Goal: Task Accomplishment & Management: Use online tool/utility

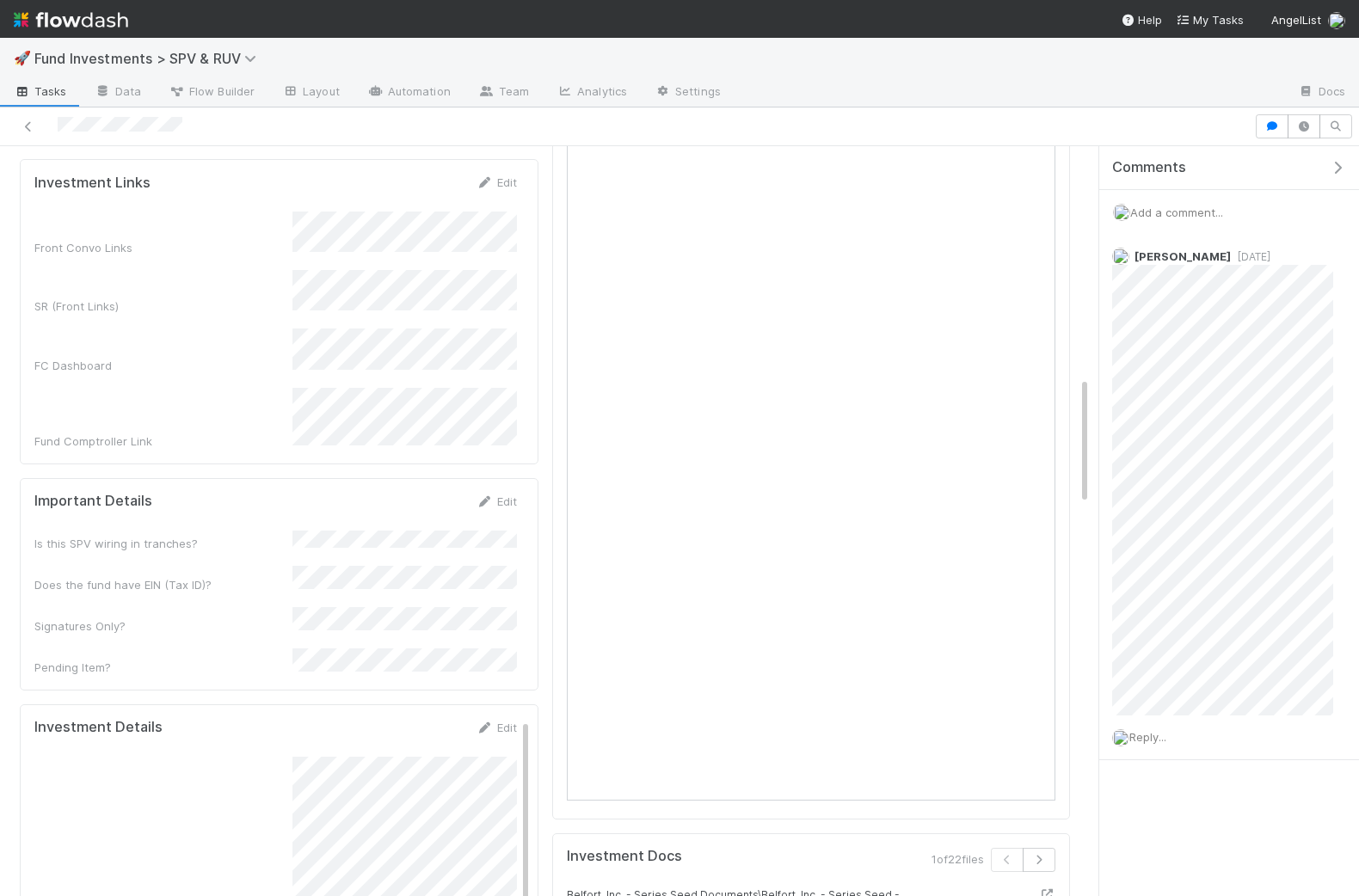
scroll to position [1346, 0]
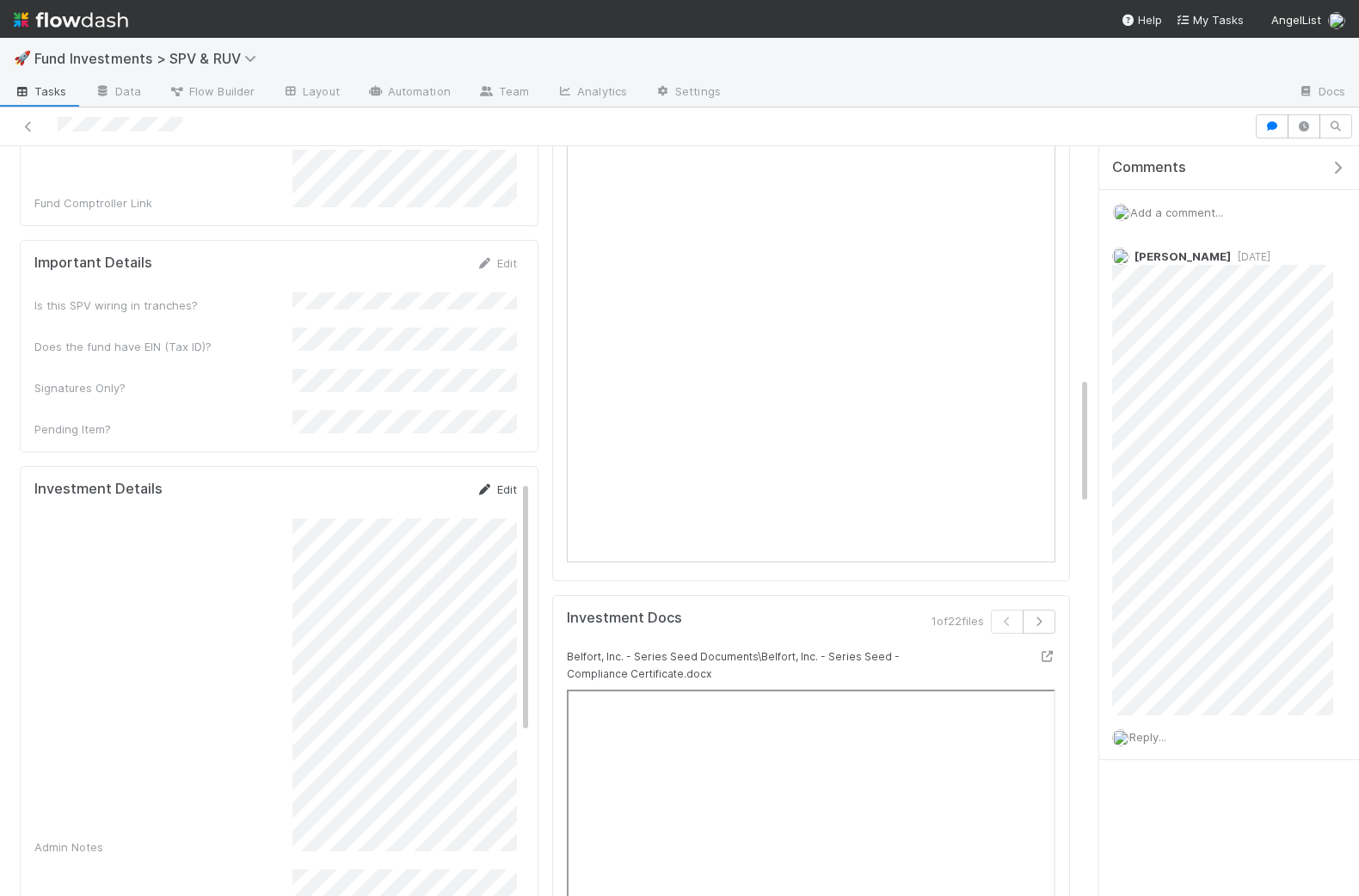
click at [500, 482] on link "Edit" at bounding box center [496, 489] width 41 height 14
click at [414, 481] on button "Save" at bounding box center [426, 495] width 49 height 29
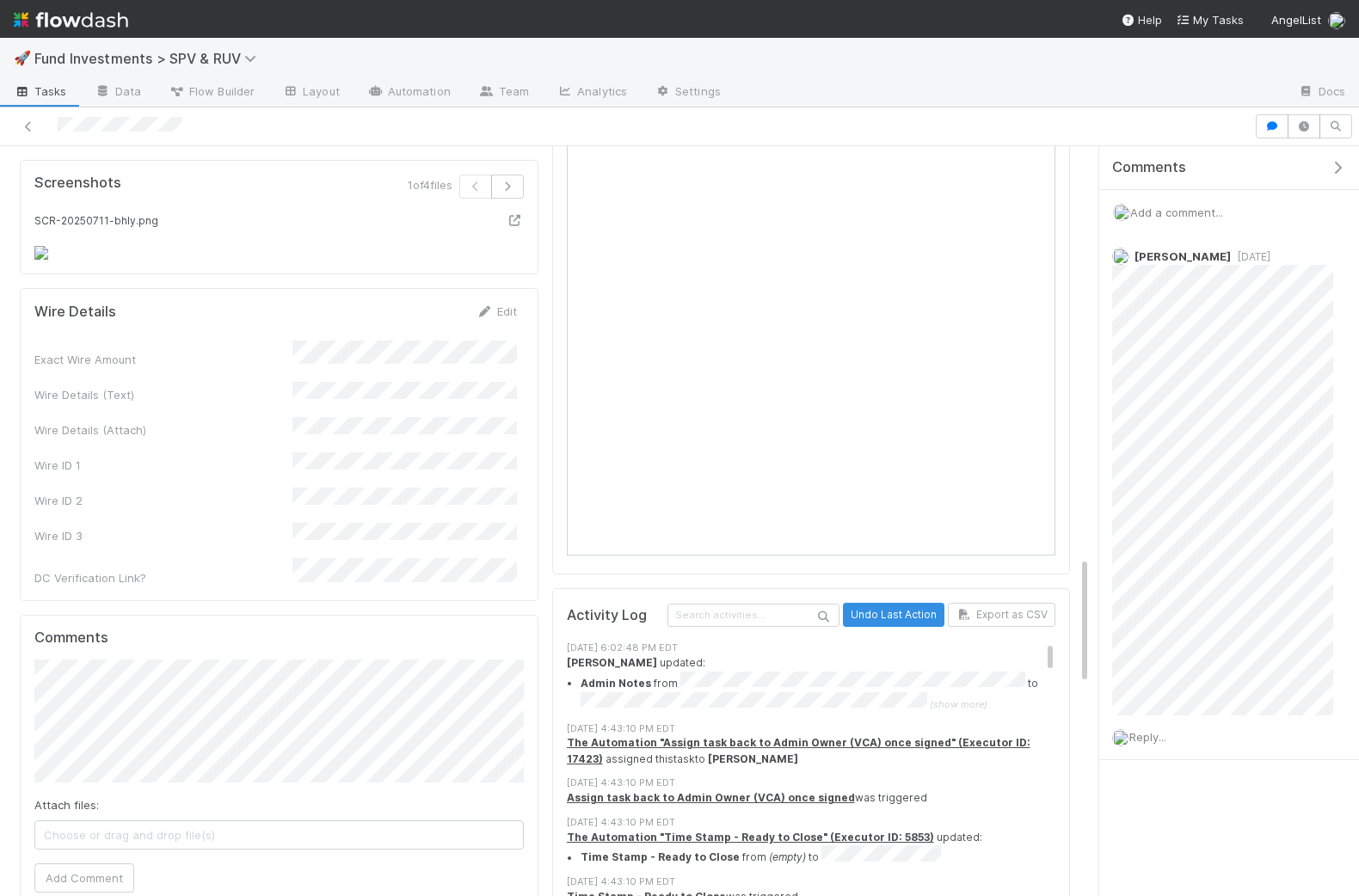
scroll to position [2375, 0]
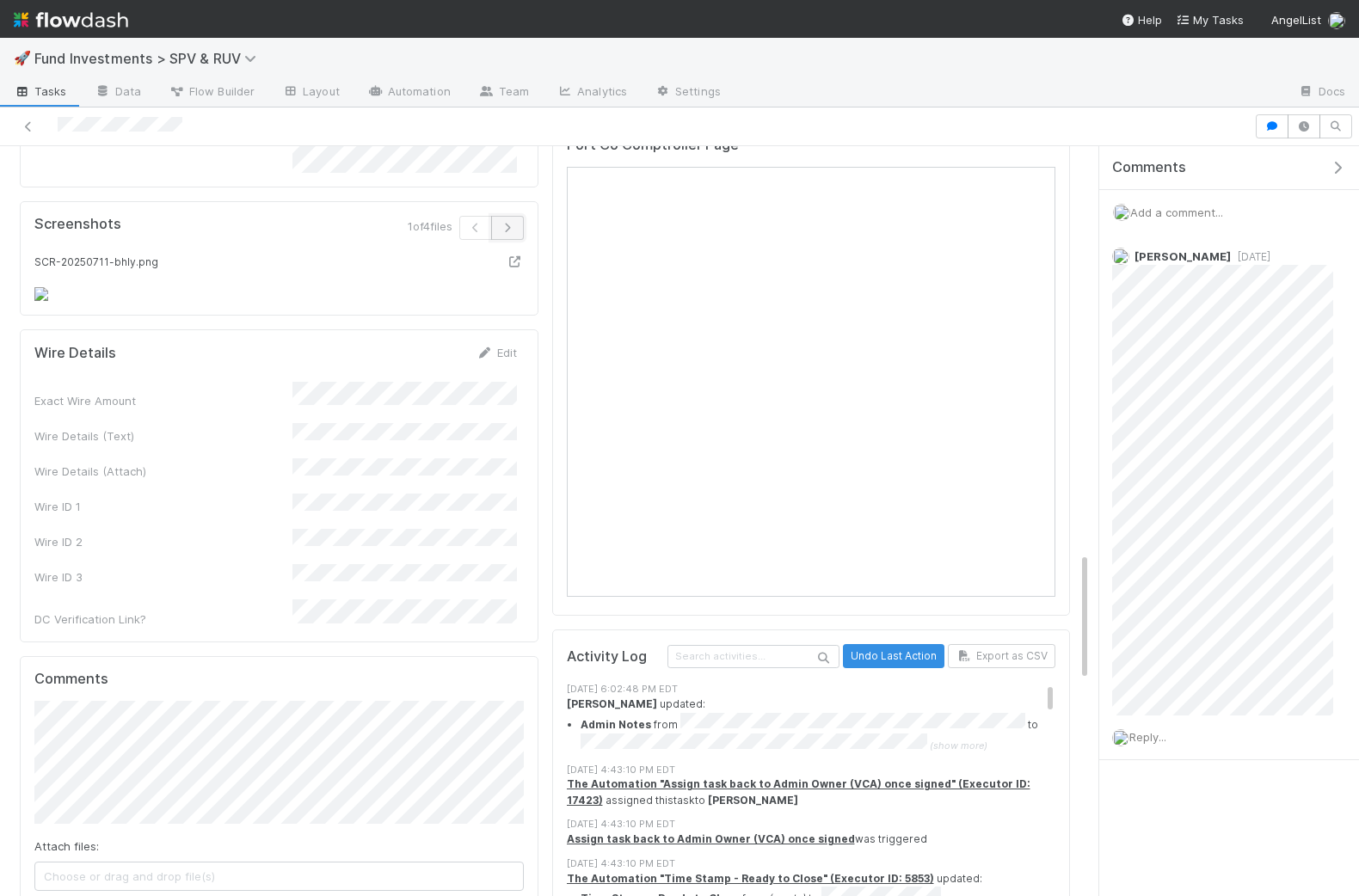
click at [508, 223] on icon "button" at bounding box center [507, 228] width 17 height 10
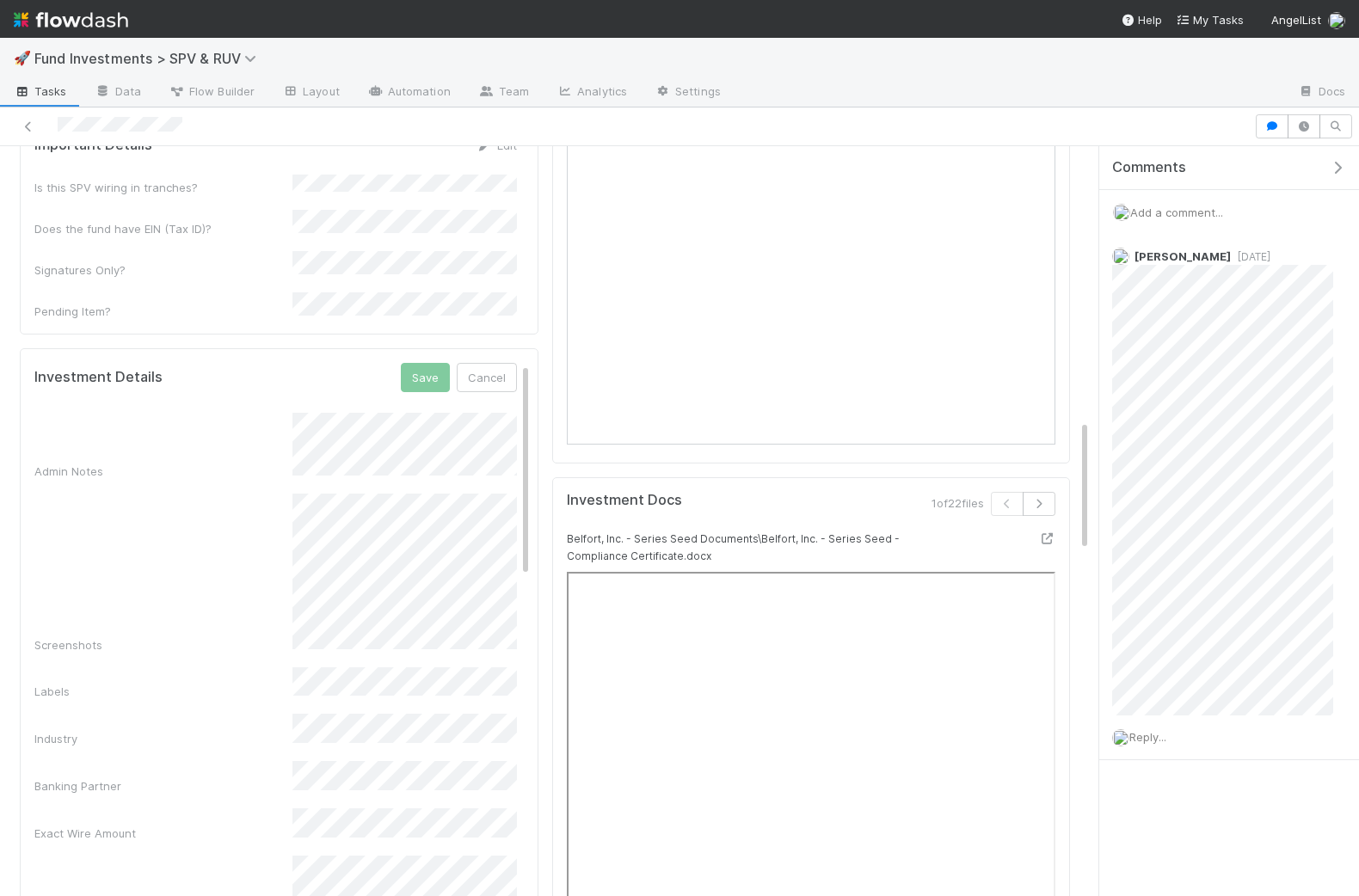
scroll to position [1198, 0]
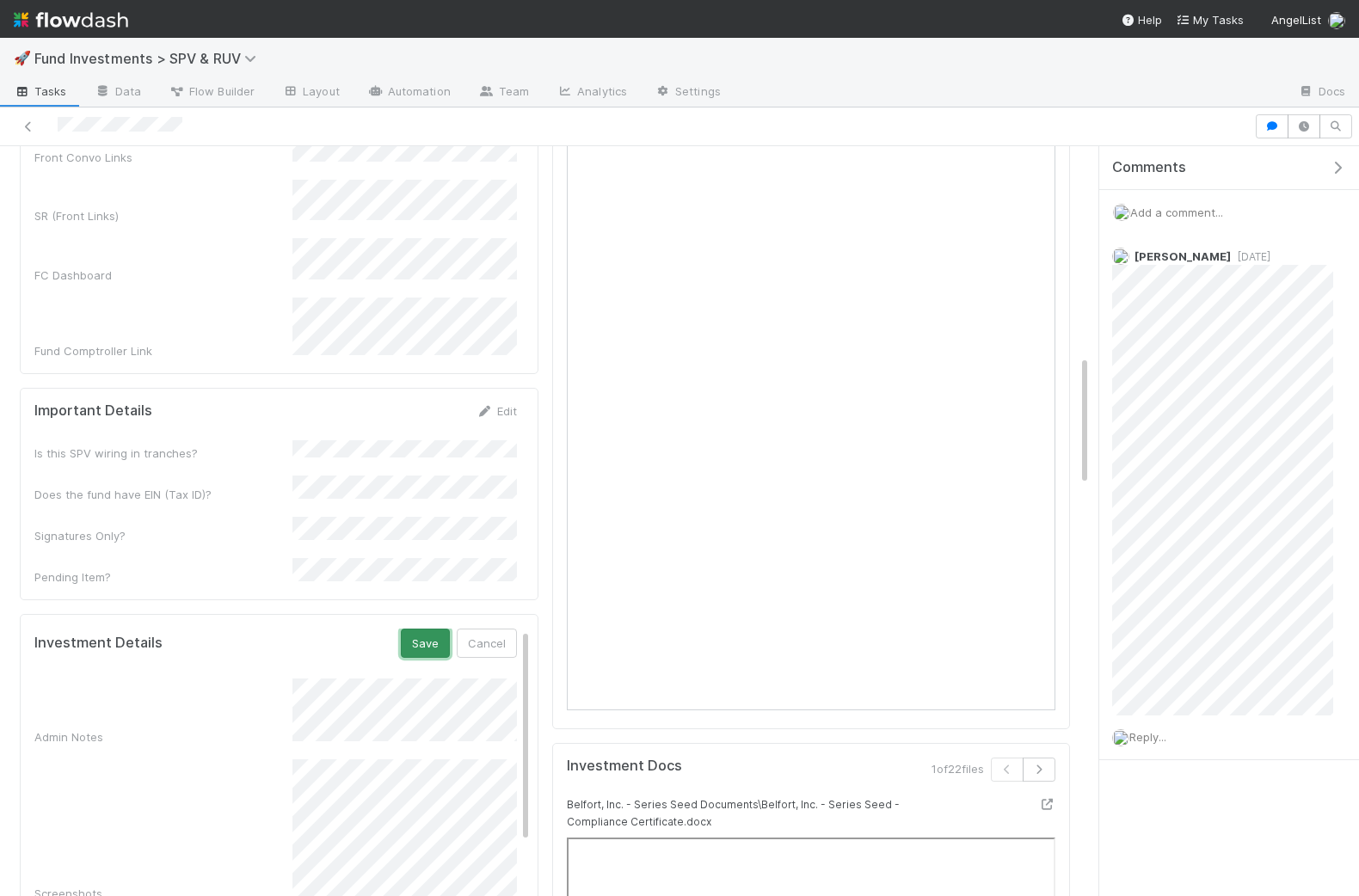
click at [425, 629] on button "Save" at bounding box center [426, 643] width 49 height 29
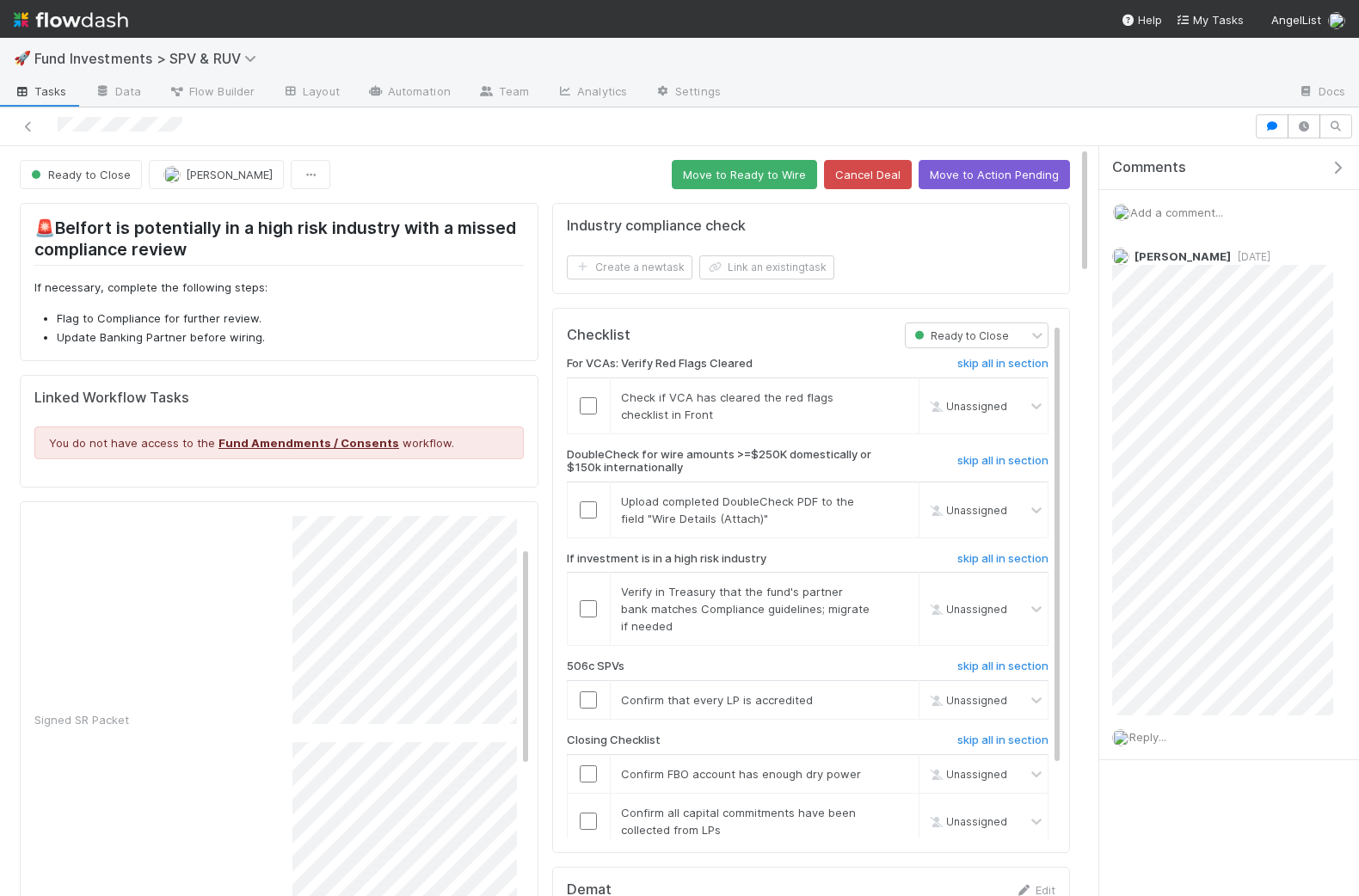
scroll to position [0, 0]
click at [432, 532] on button "Save" at bounding box center [426, 530] width 49 height 29
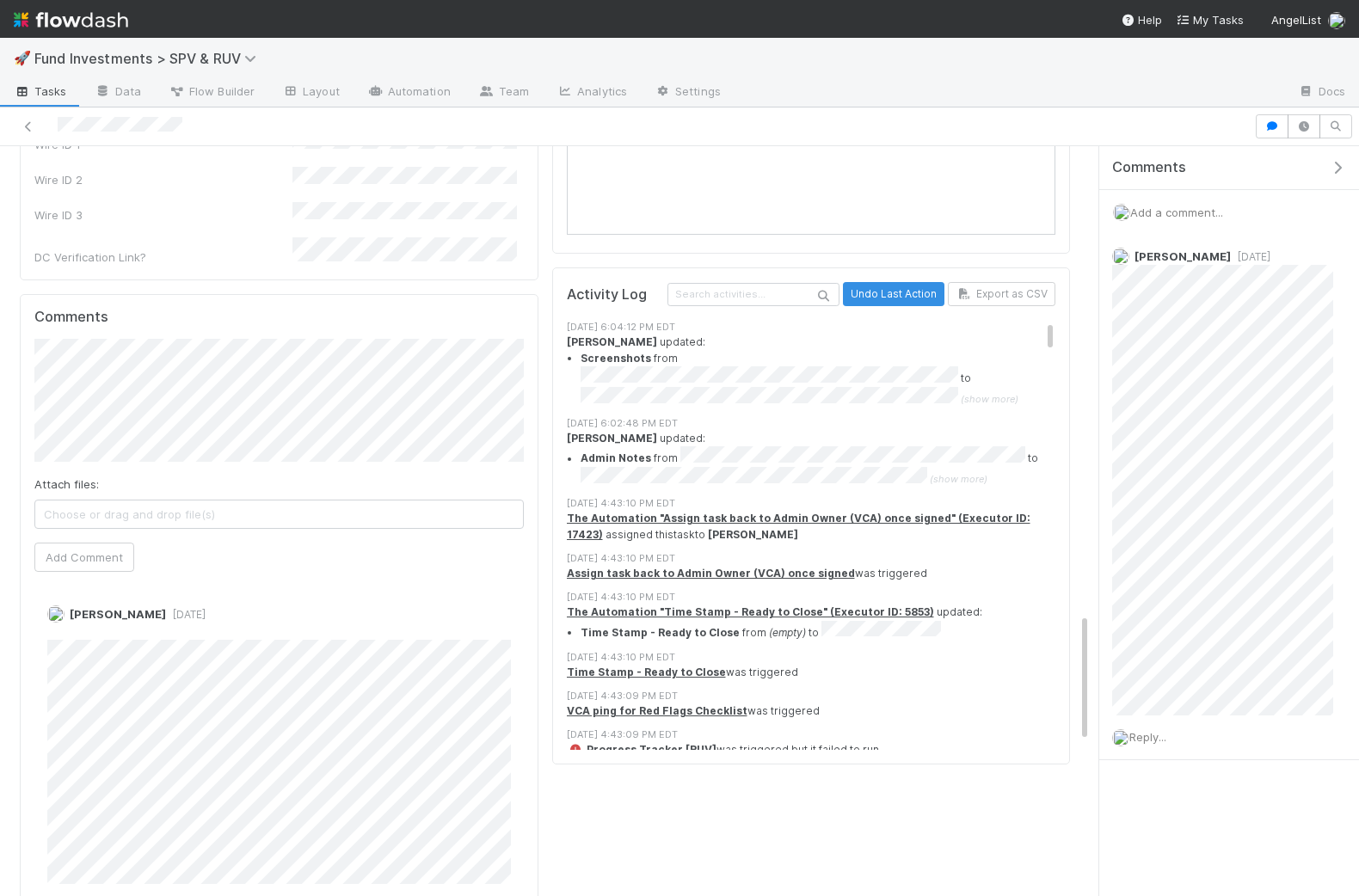
scroll to position [2734, 0]
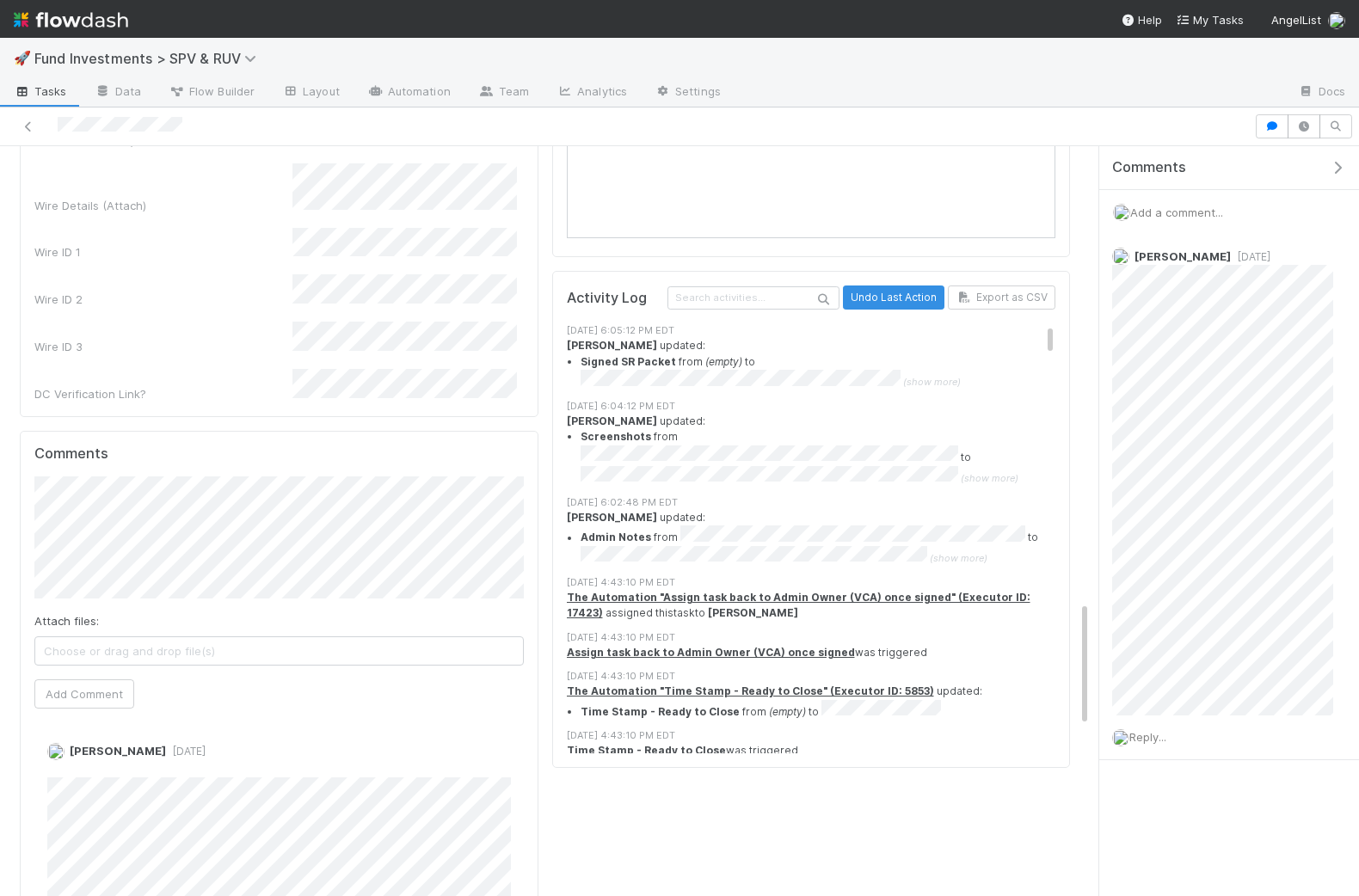
click at [432, 14] on button "Save" at bounding box center [426, 0] width 49 height 29
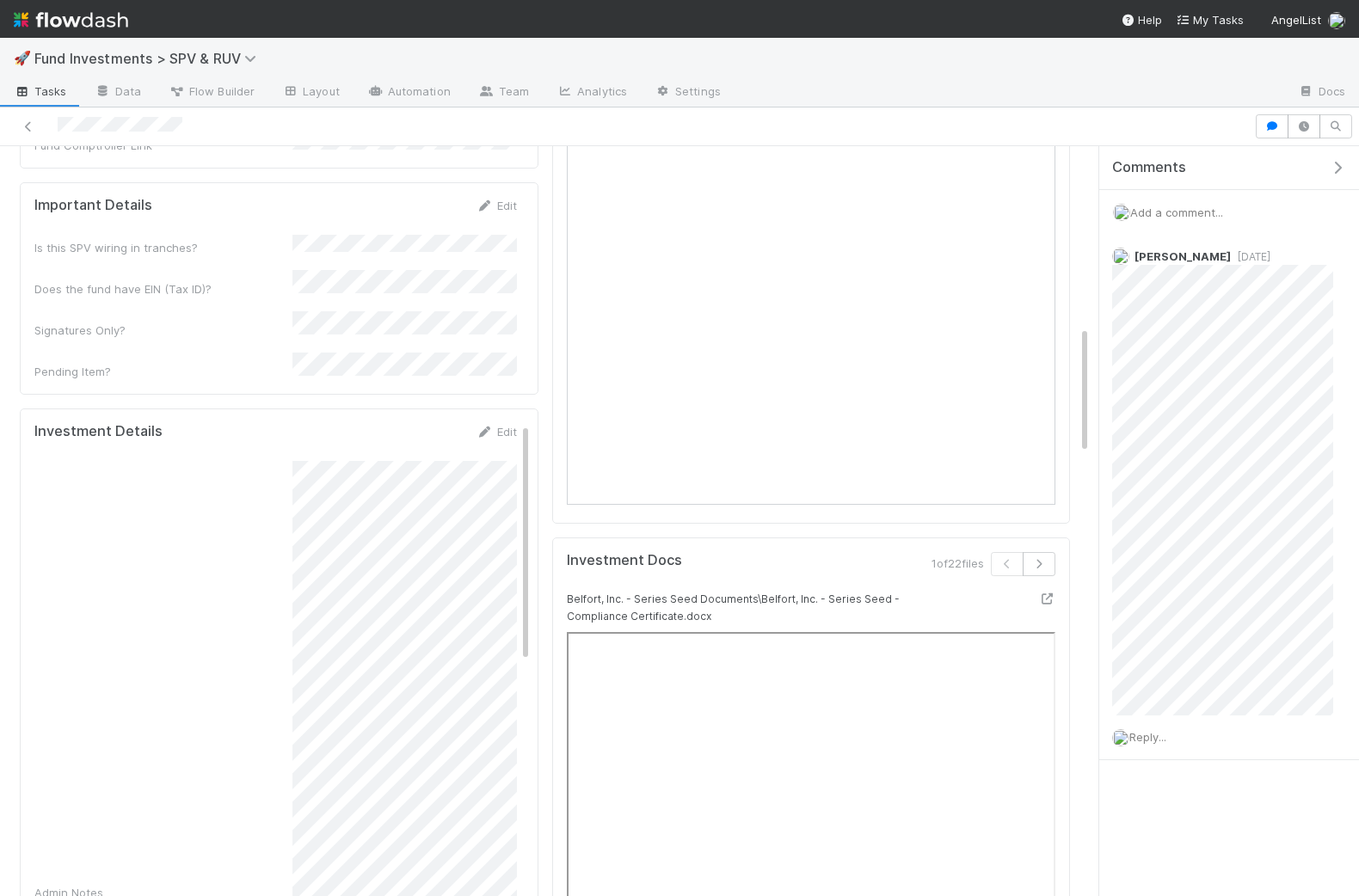
scroll to position [0, 0]
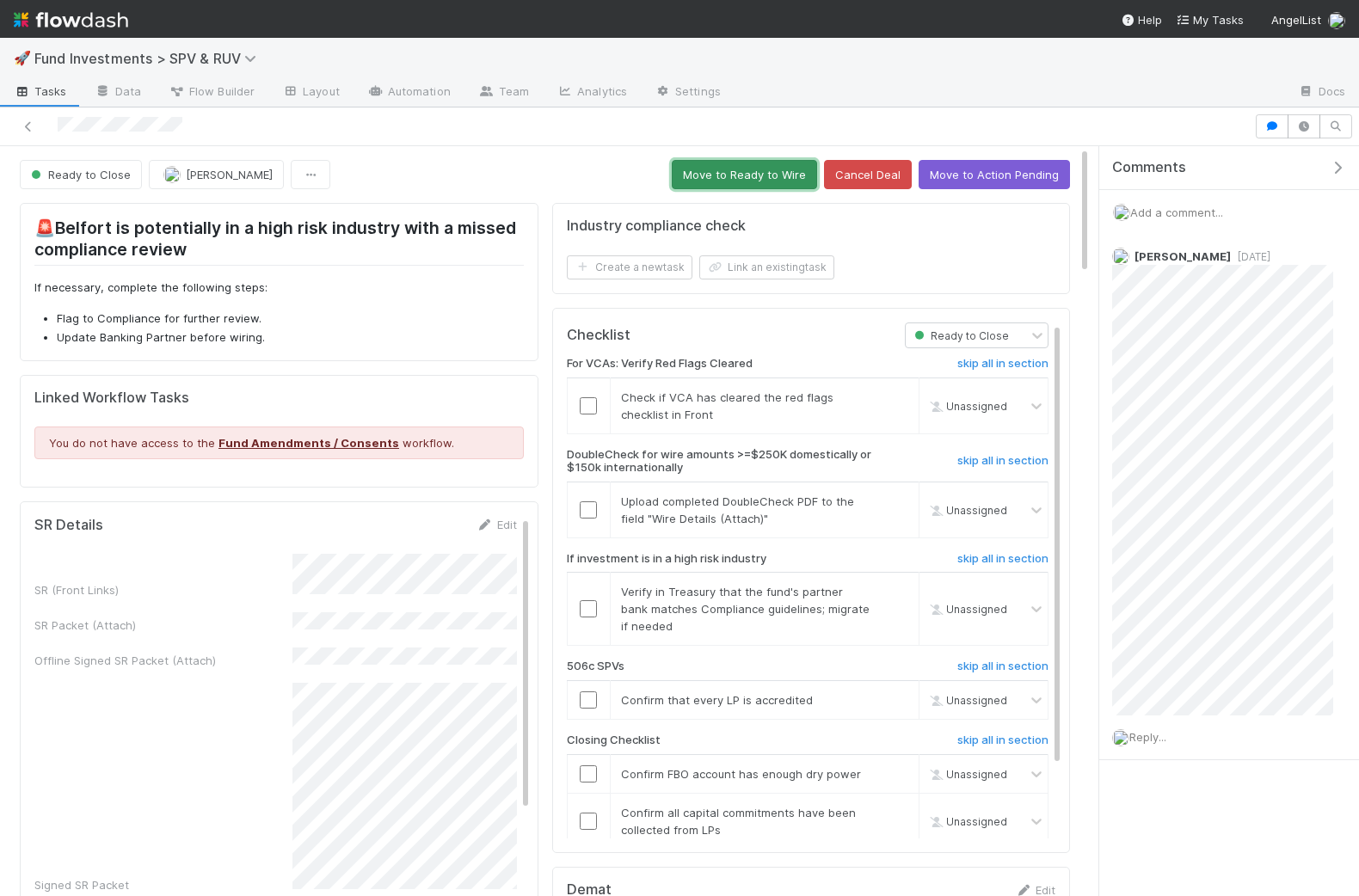
click at [745, 167] on button "Move to Ready to Wire" at bounding box center [744, 174] width 145 height 29
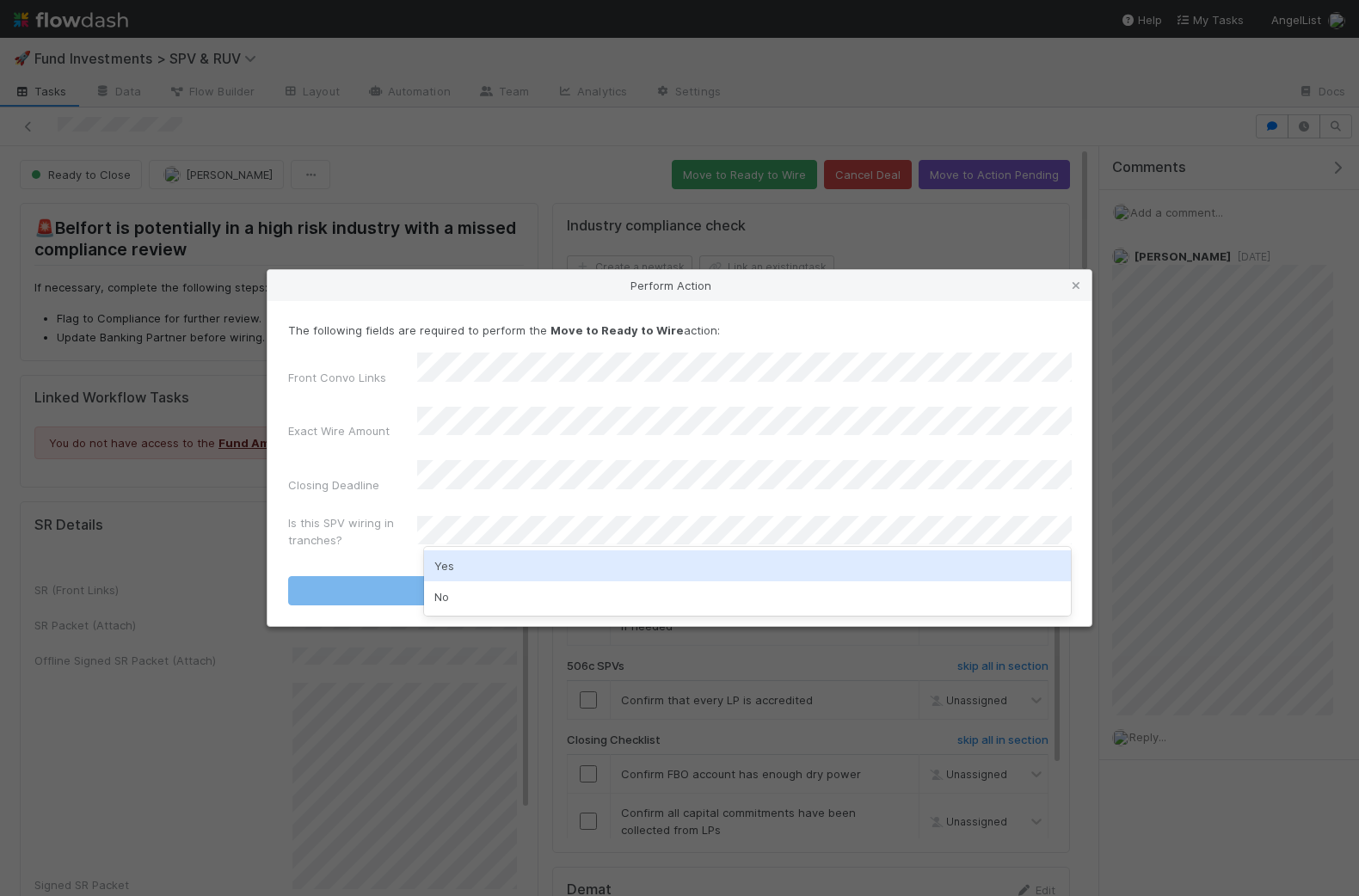
click at [487, 580] on div "Yes" at bounding box center [747, 565] width 648 height 31
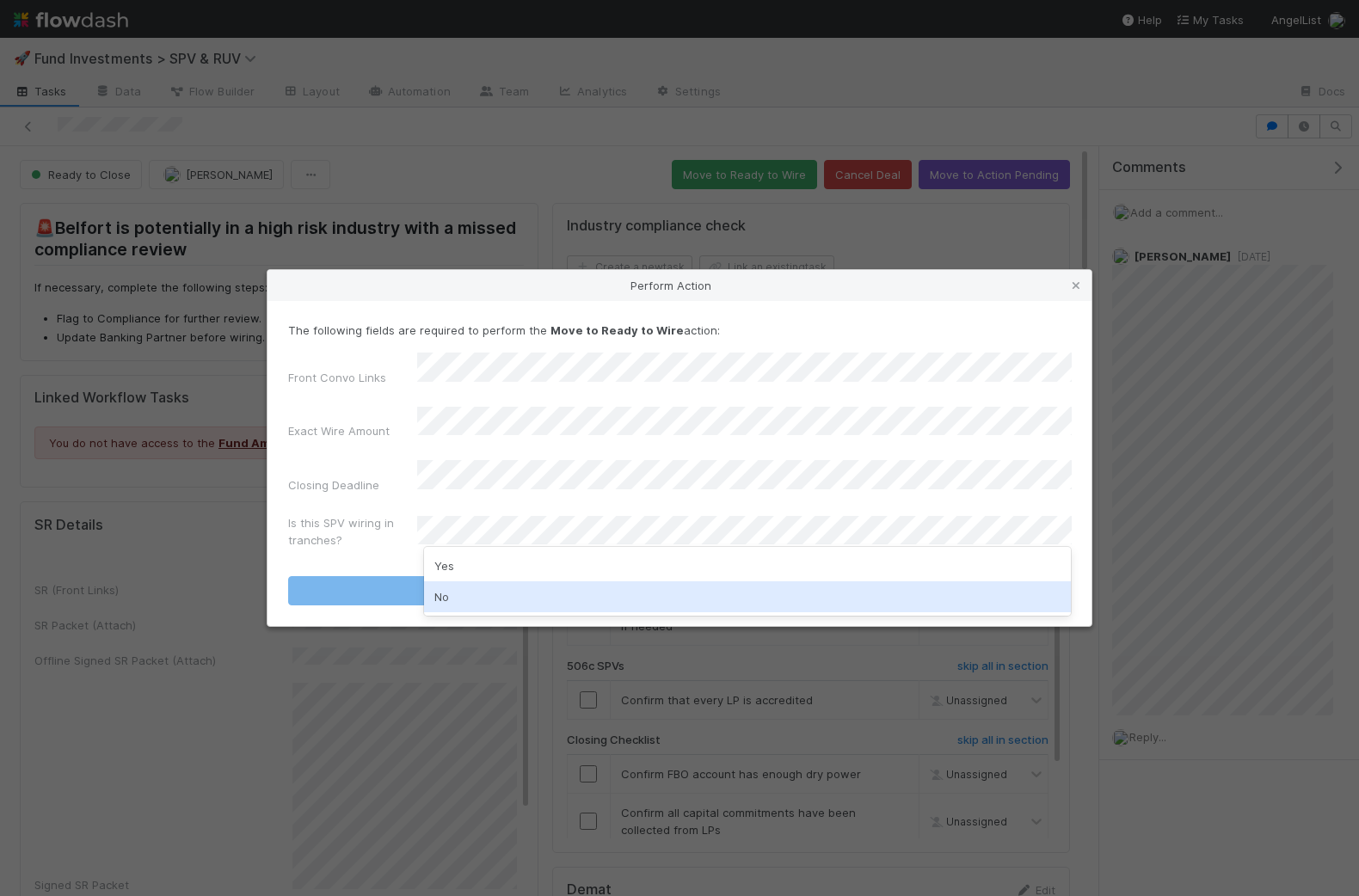
click at [470, 592] on div "No" at bounding box center [747, 596] width 648 height 31
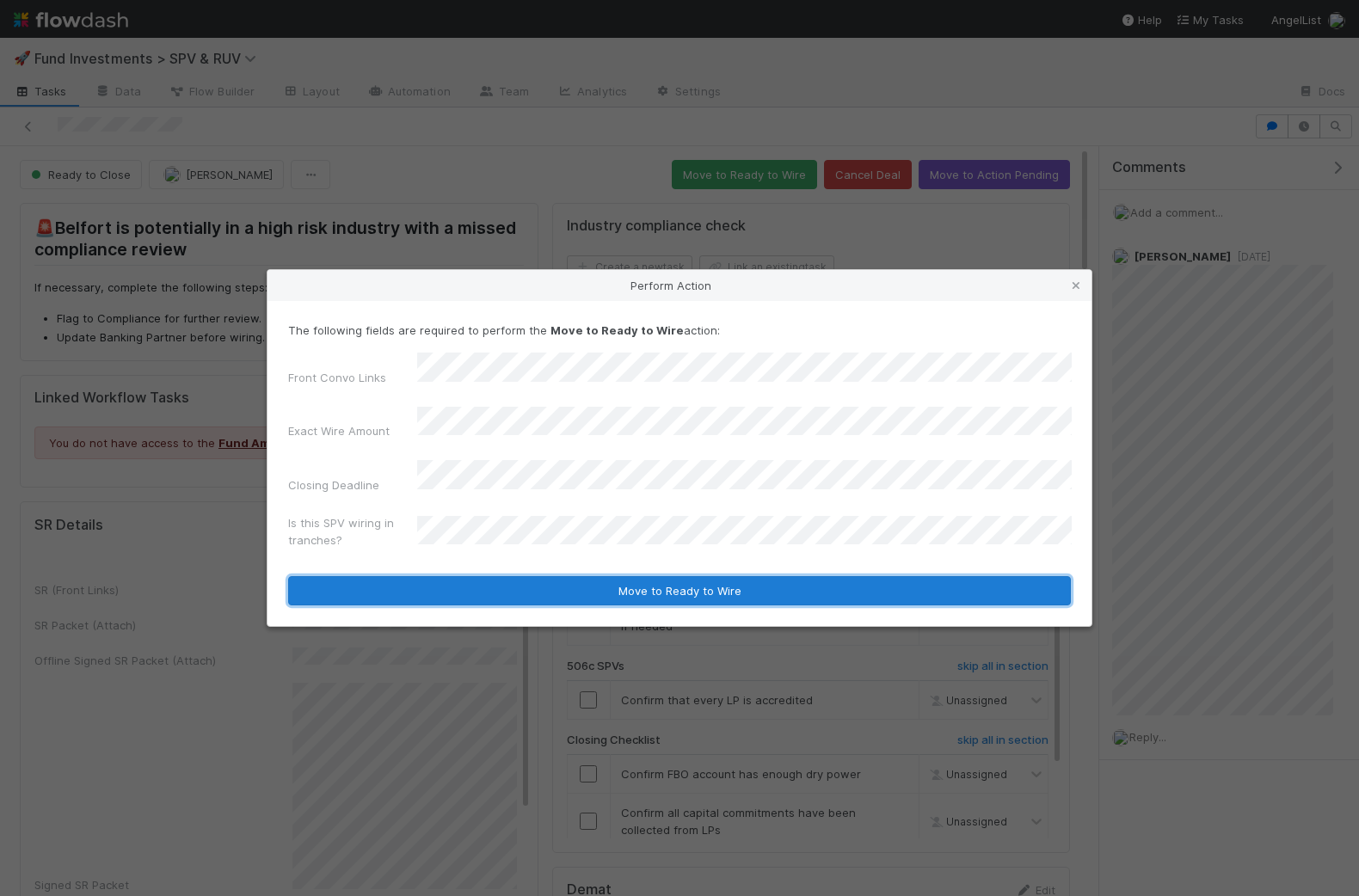
click at [501, 576] on button "Move to Ready to Wire" at bounding box center [680, 591] width 783 height 29
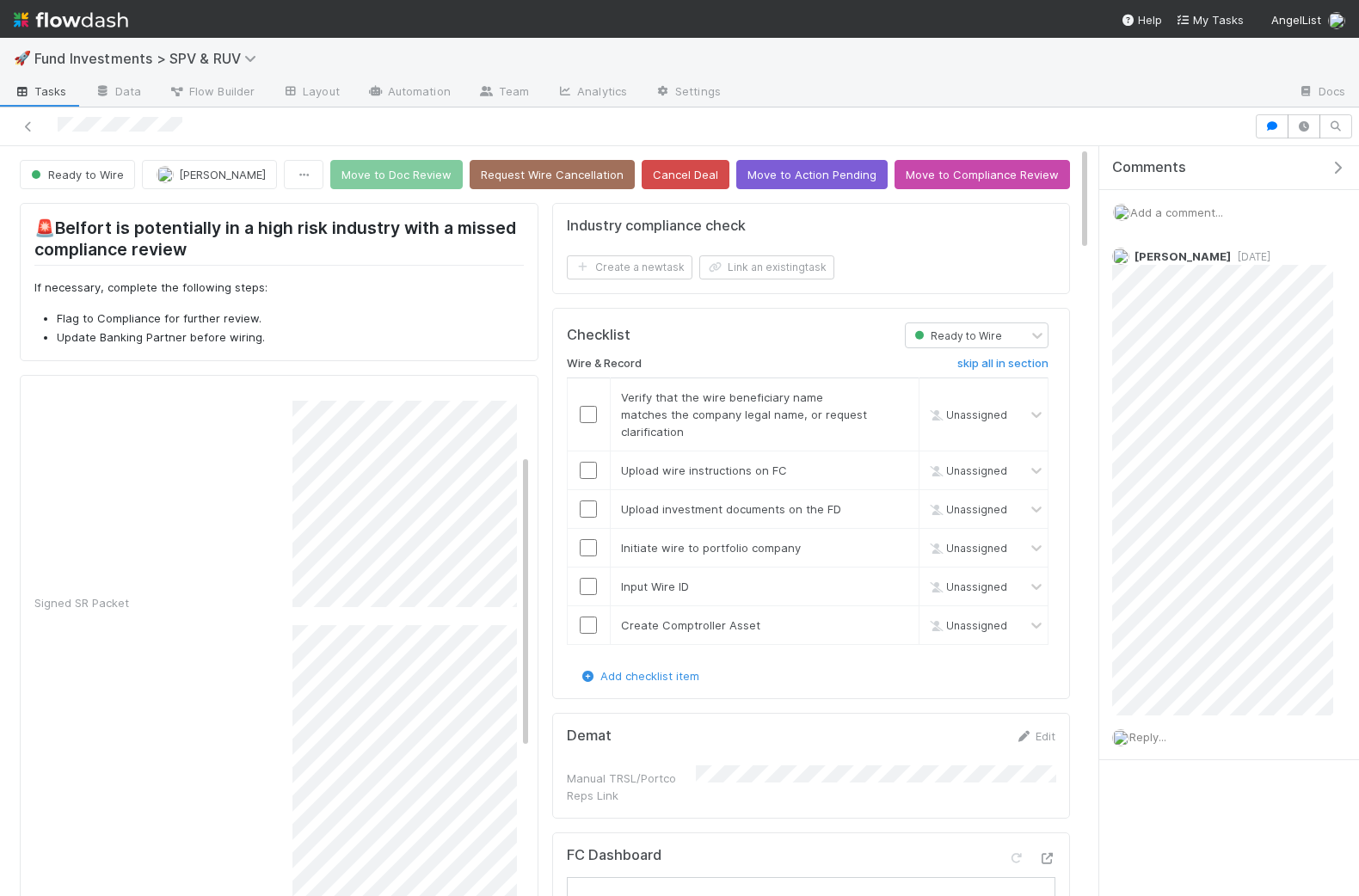
scroll to position [158, 0]
click at [581, 408] on input "checkbox" at bounding box center [588, 414] width 17 height 17
click at [592, 464] on input "checkbox" at bounding box center [588, 470] width 17 height 17
click at [592, 504] on input "checkbox" at bounding box center [588, 509] width 17 height 17
click at [591, 540] on input "checkbox" at bounding box center [588, 547] width 17 height 17
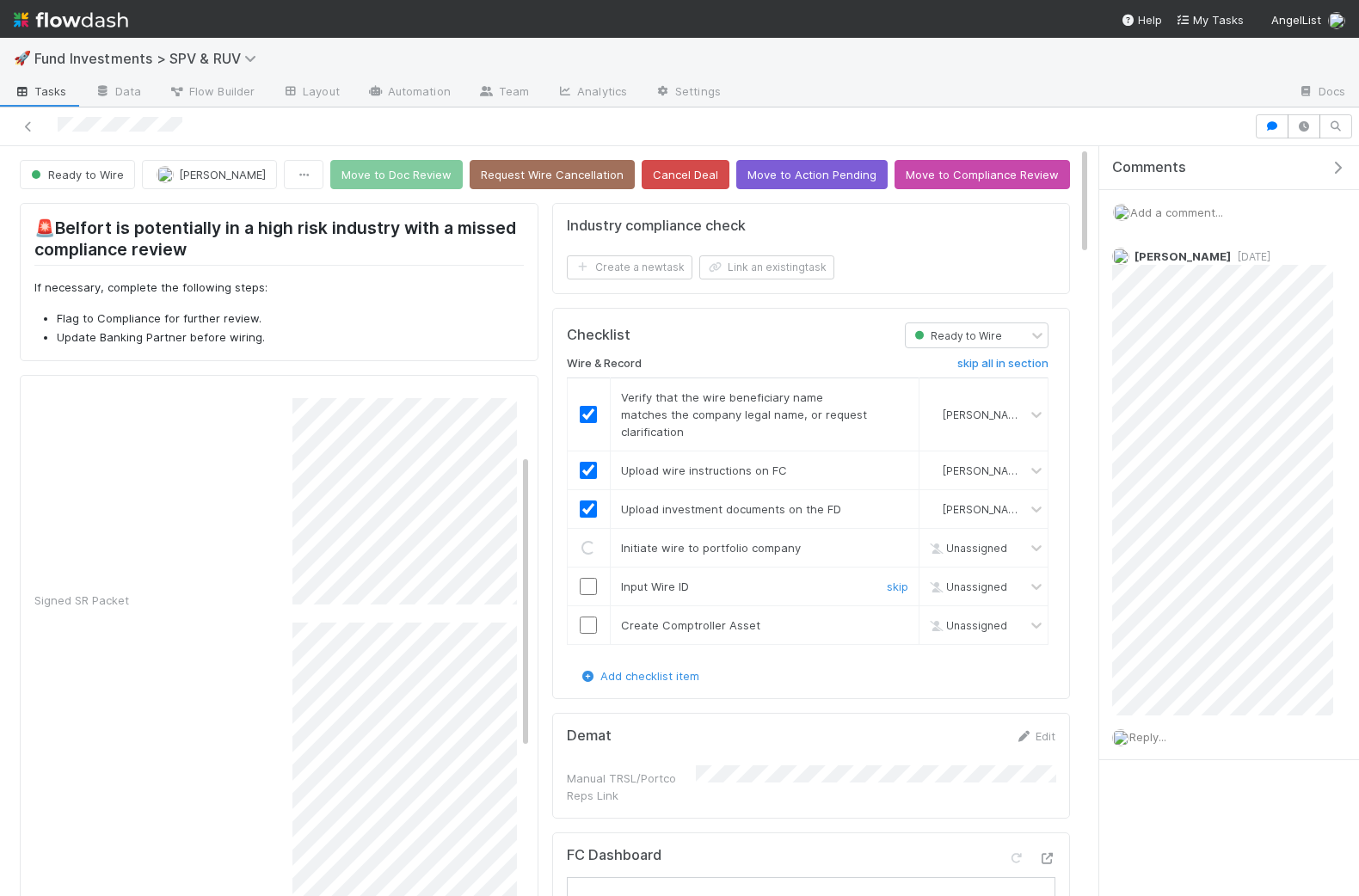
click at [591, 578] on input "checkbox" at bounding box center [588, 586] width 17 height 17
click at [589, 620] on input "checkbox" at bounding box center [588, 625] width 17 height 17
click at [586, 617] on input "checkbox" at bounding box center [588, 625] width 17 height 17
click at [419, 178] on button "Move to Doc Review" at bounding box center [397, 174] width 133 height 29
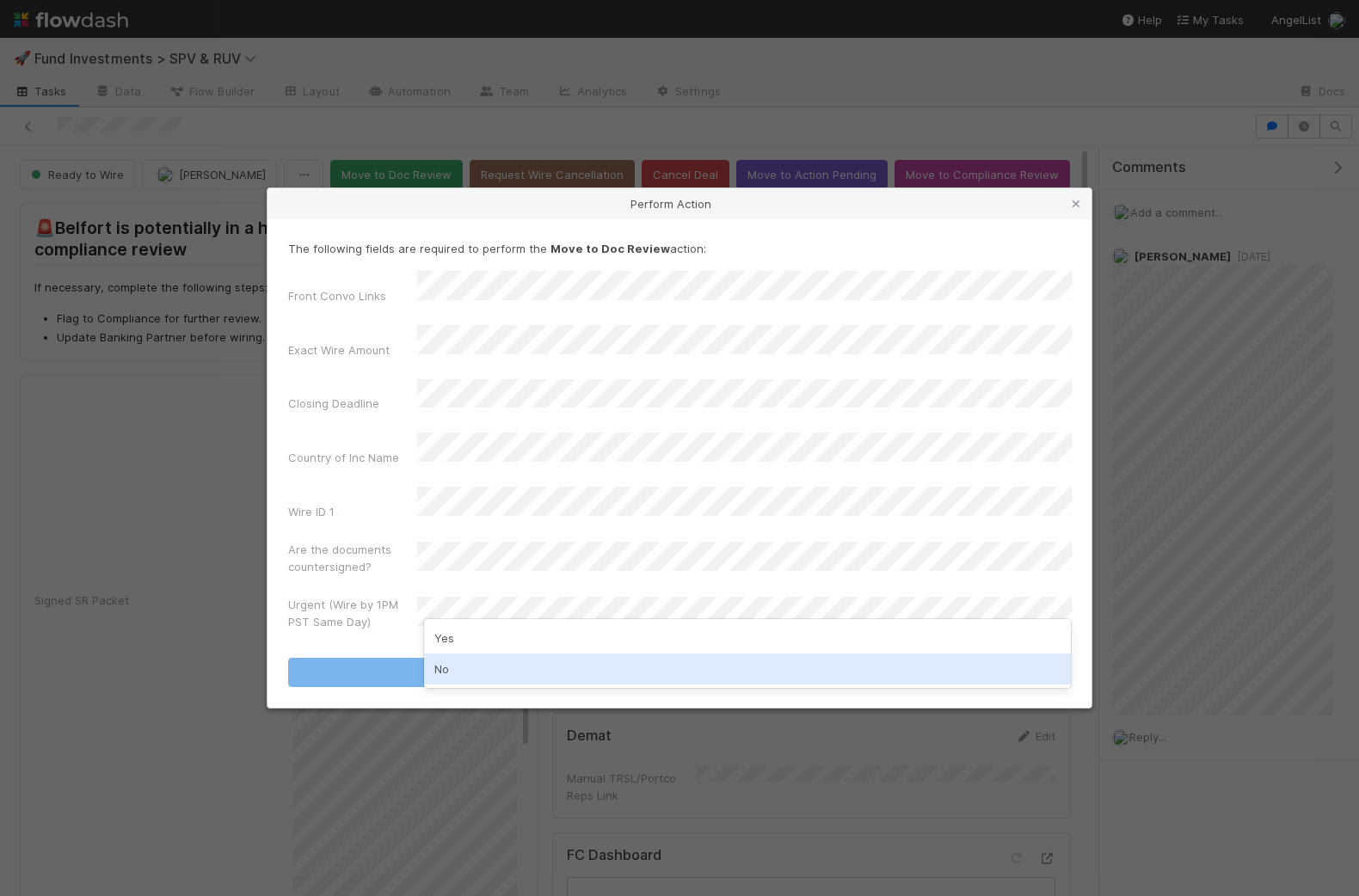
click at [505, 670] on div "No" at bounding box center [747, 668] width 648 height 31
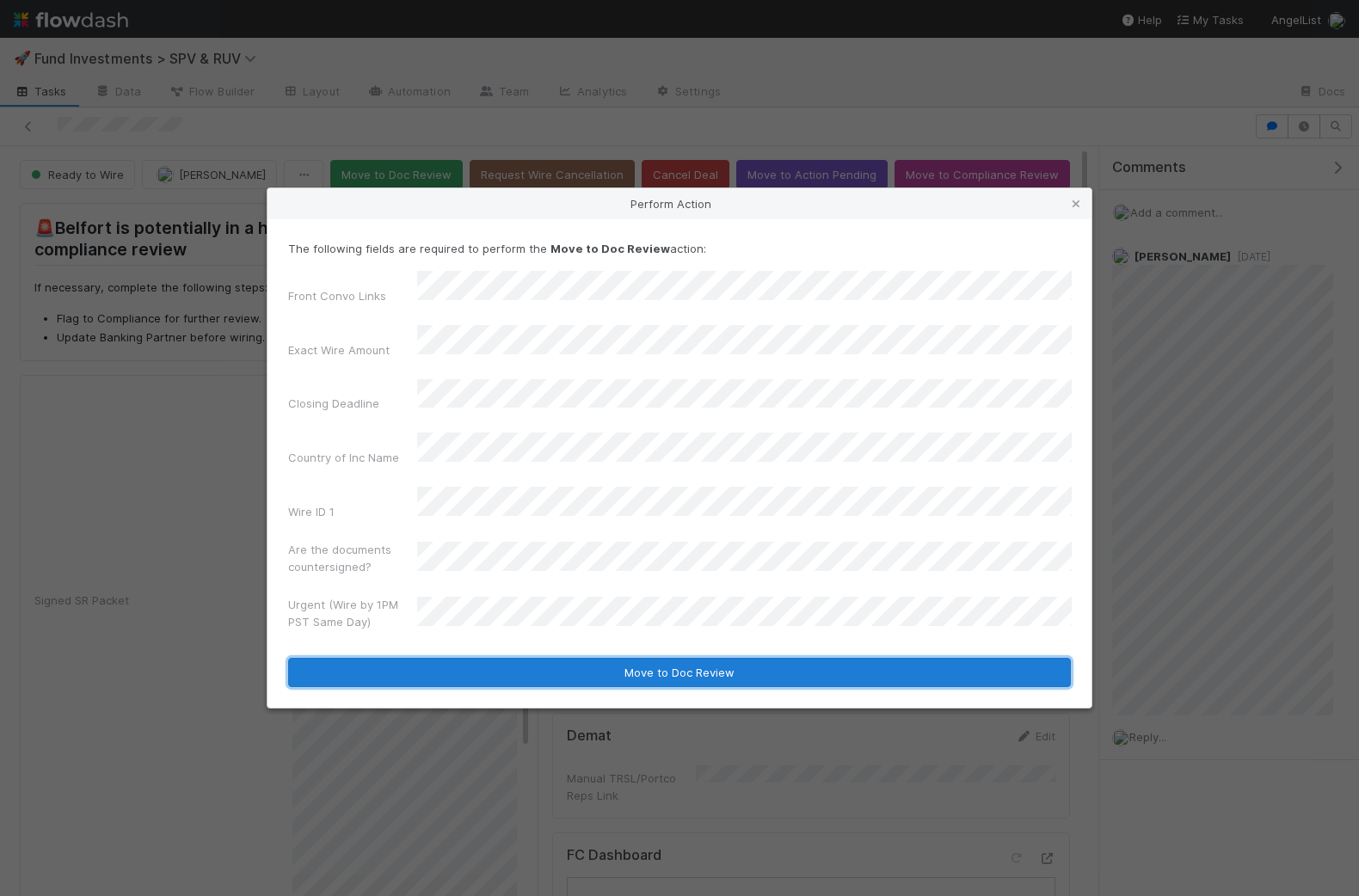
click at [569, 658] on button "Move to Doc Review" at bounding box center [680, 672] width 783 height 29
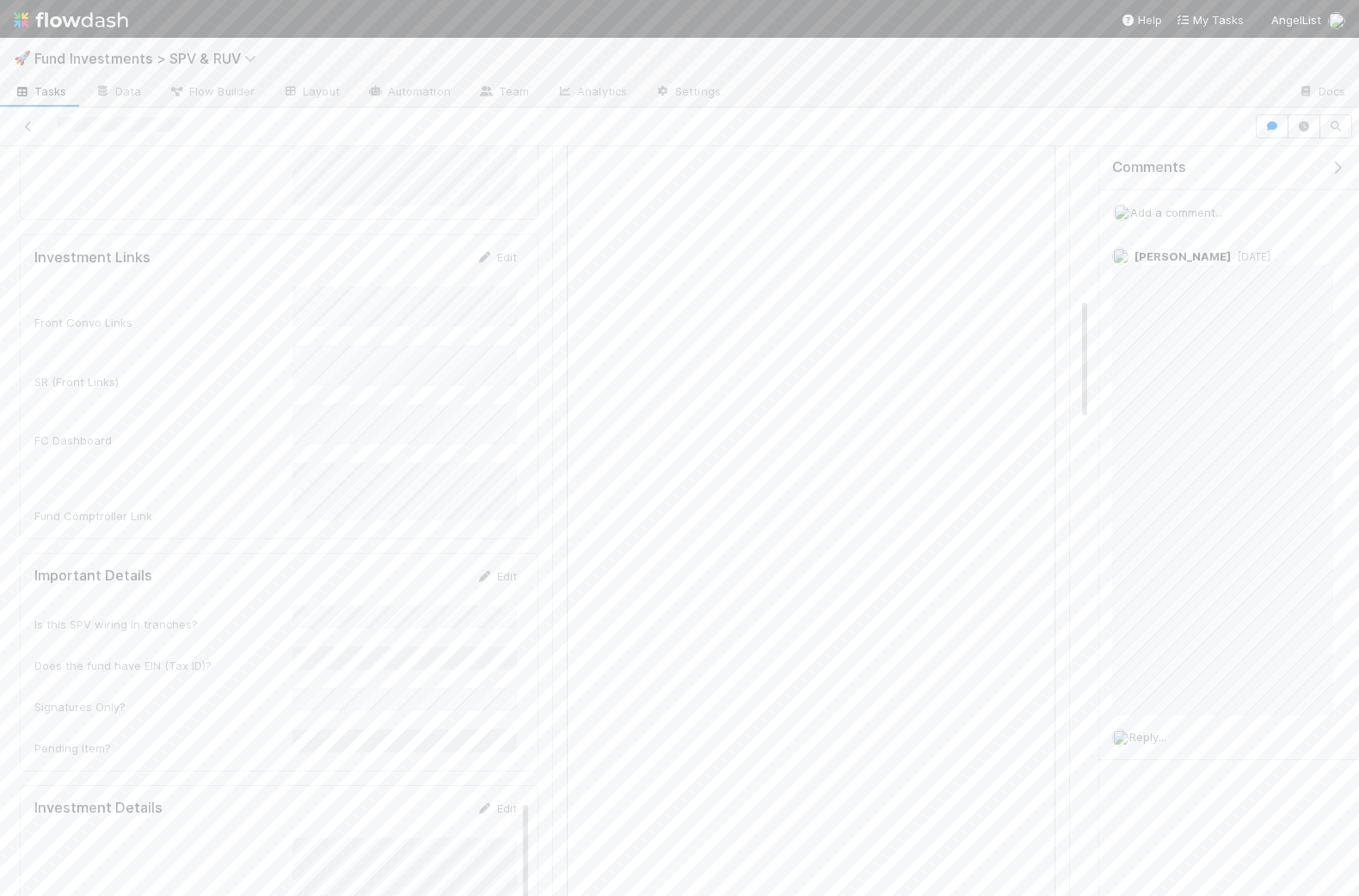
scroll to position [950, 0]
